Goal: Navigation & Orientation: Find specific page/section

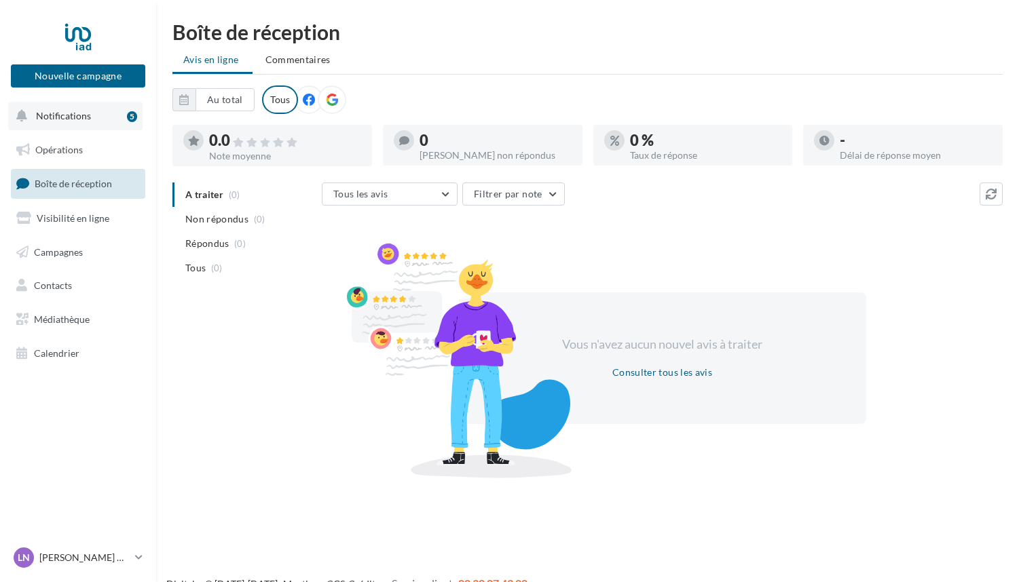
click at [64, 116] on span "Notifications" at bounding box center [63, 116] width 55 height 12
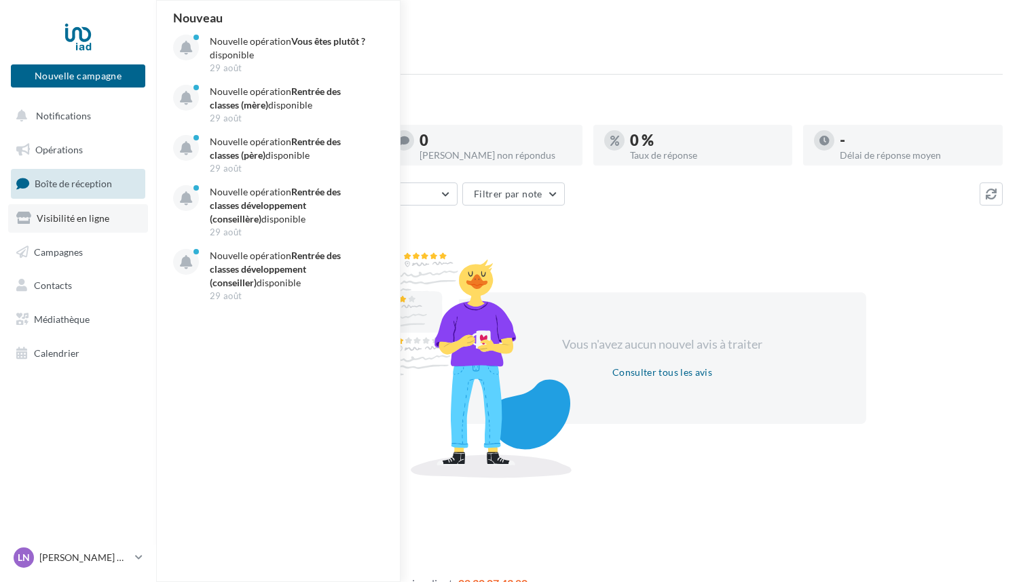
click at [84, 221] on span "Visibilité en ligne" at bounding box center [73, 218] width 73 height 12
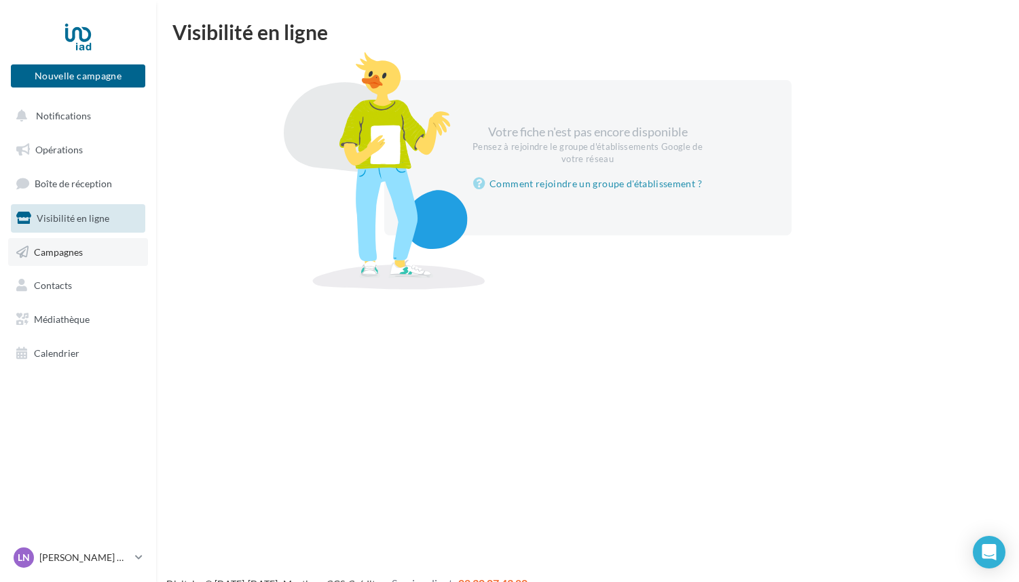
click at [60, 257] on span "Campagnes" at bounding box center [58, 252] width 49 height 12
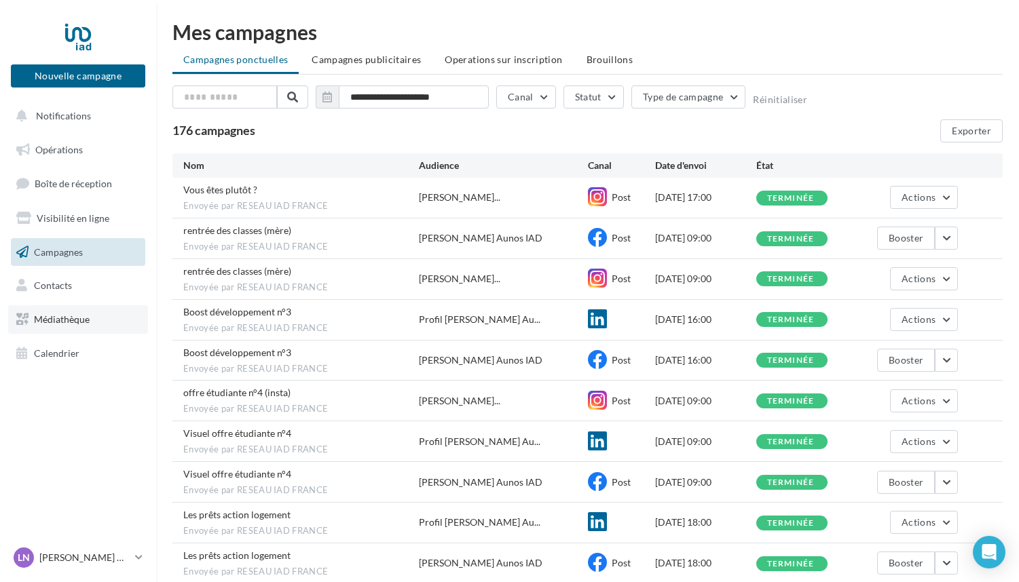
click at [61, 322] on span "Médiathèque" at bounding box center [62, 320] width 56 height 12
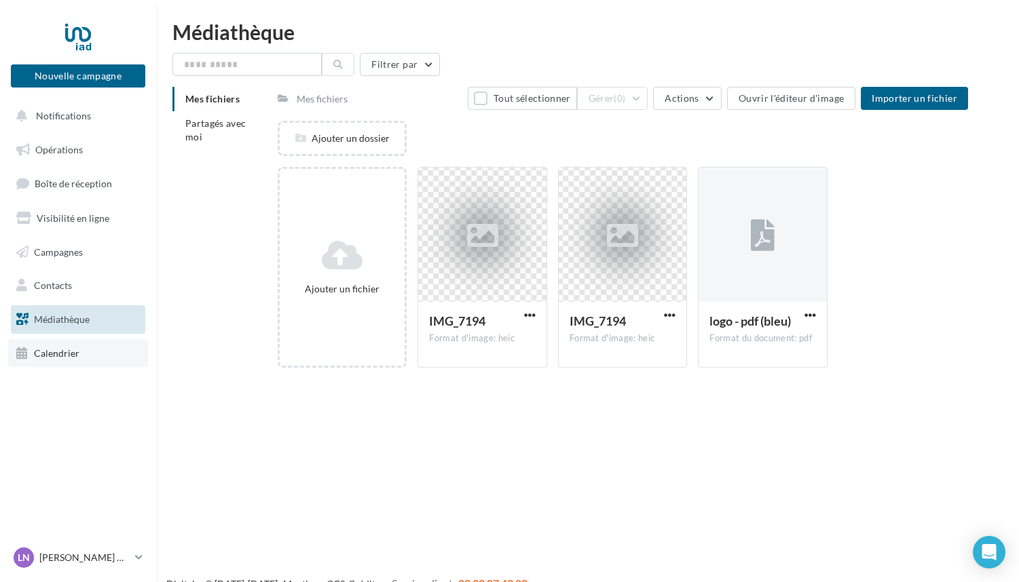
click at [58, 358] on span "Calendrier" at bounding box center [56, 354] width 45 height 12
